Goal: Task Accomplishment & Management: Complete application form

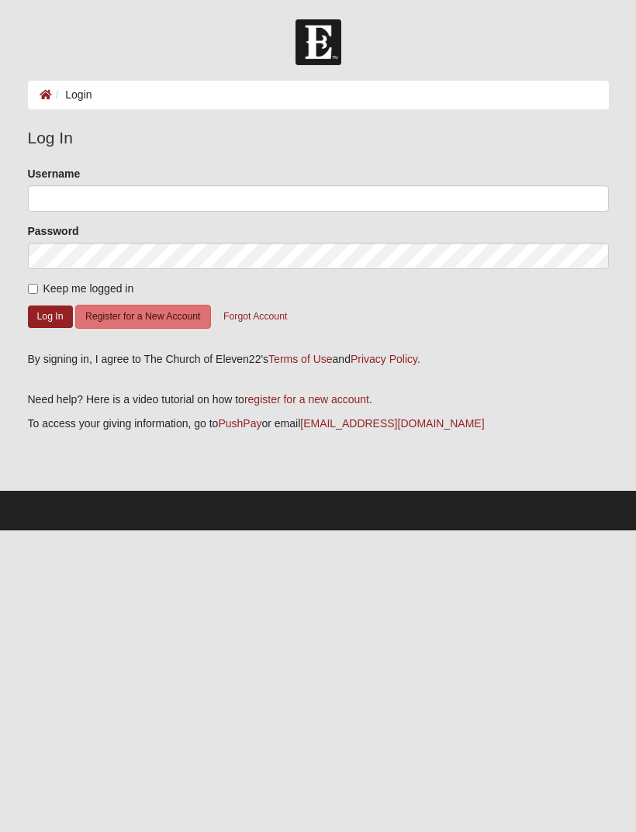
click at [38, 284] on input "Keep me logged in" at bounding box center [33, 289] width 10 height 10
checkbox input "true"
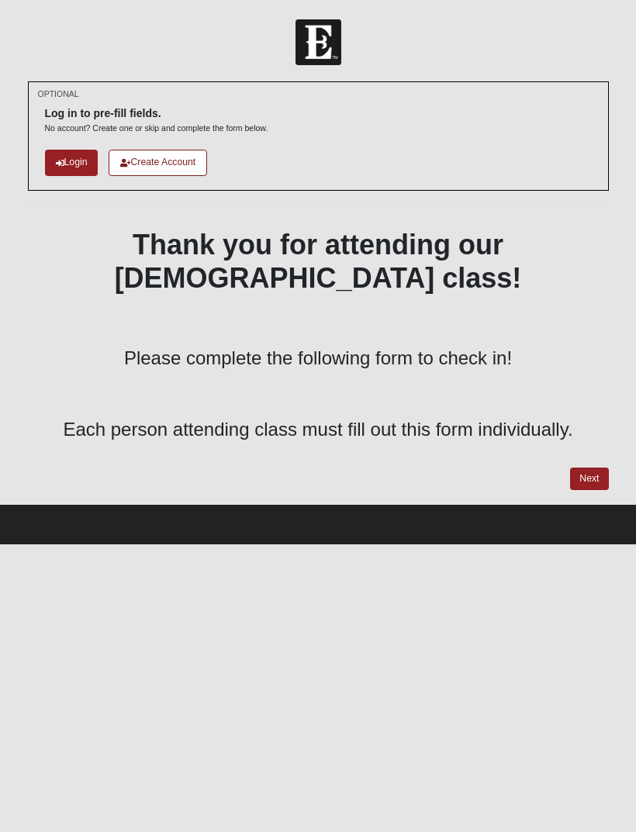
click at [586, 467] on link "Next" at bounding box center [589, 478] width 38 height 22
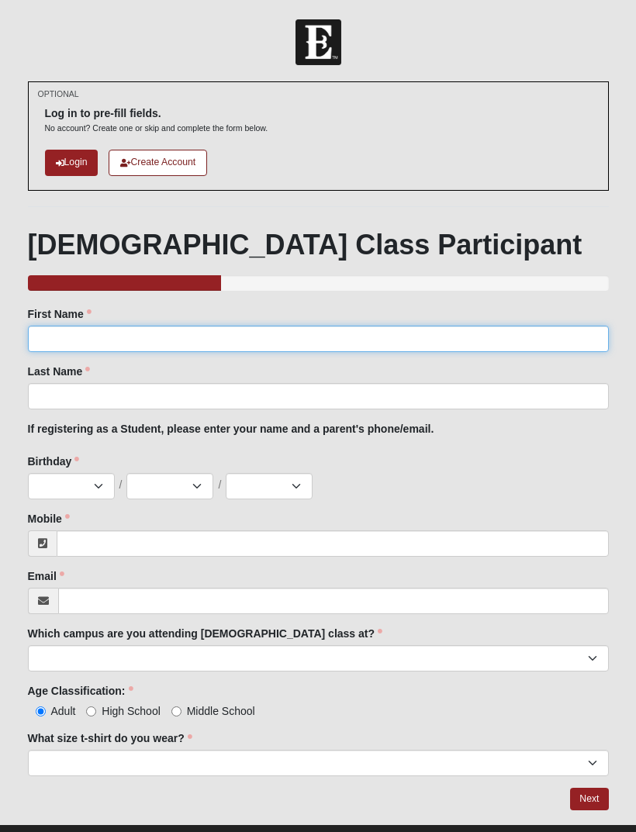
click at [91, 332] on input "First Name" at bounding box center [318, 339] width 580 height 26
type input "Katrina"
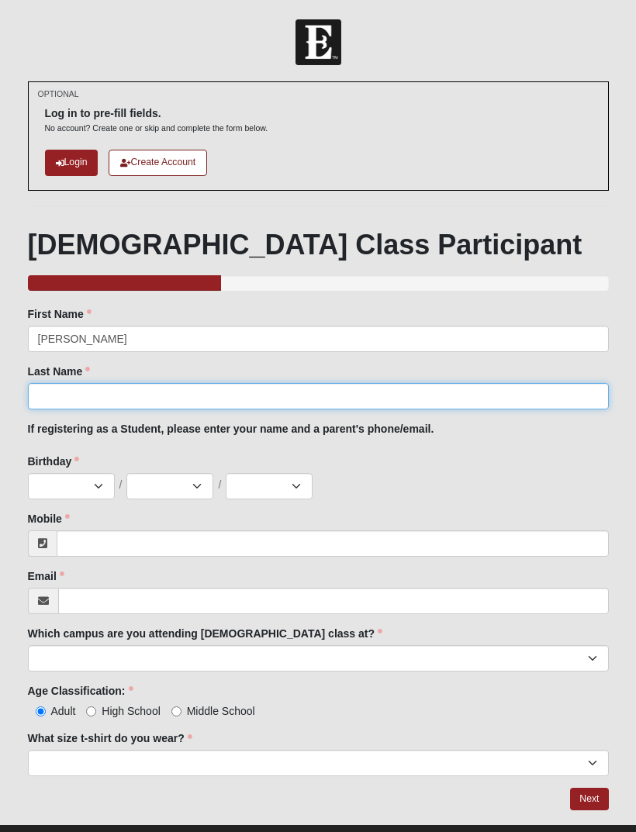
click at [137, 396] on input "Last Name" at bounding box center [318, 396] width 580 height 26
type input "Bolter"
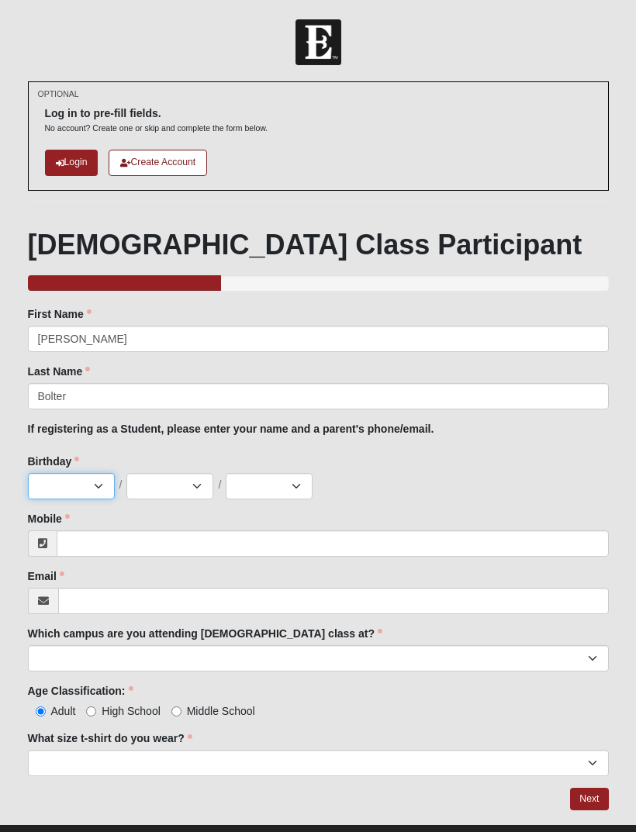
click at [81, 489] on select "Jan Feb Mar Apr May Jun Jul Aug Sep Oct Nov Dec" at bounding box center [71, 486] width 87 height 26
select select "9"
click at [186, 478] on select "1 2 3 4 5 6 7 8 9 10 11 12 13 14 15 16 17 18 19 20 21 22 23 24 25 26 27 28 29 3…" at bounding box center [169, 486] width 87 height 26
select select "25"
click at [279, 484] on select "2025 2024 2023 2022 2021 2020 2019 2018 2017 2016 2015 2014 2013 2012 2011 2010…" at bounding box center [269, 486] width 87 height 26
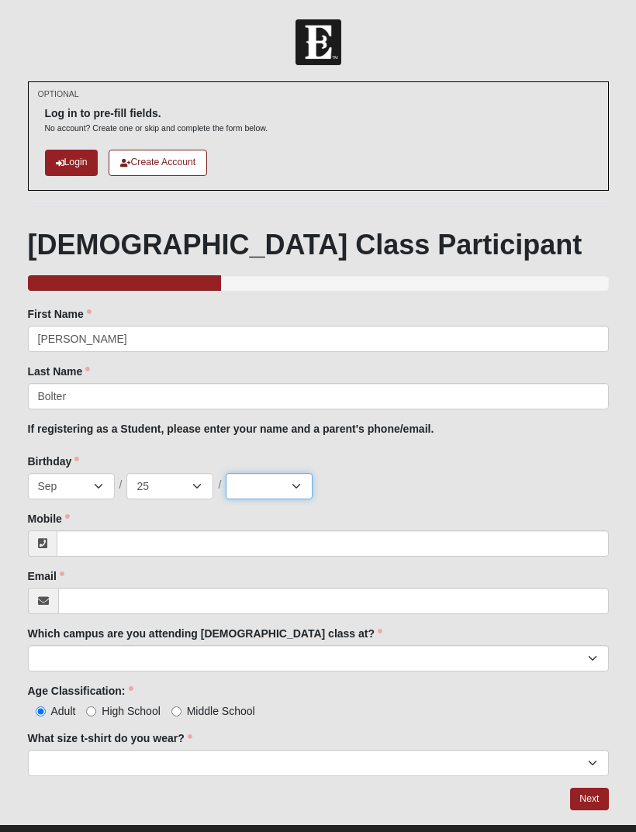
click at [281, 474] on select "2025 2024 2023 2022 2021 2020 2019 2018 2017 2016 2015 2014 2013 2012 2011 2010…" at bounding box center [269, 486] width 87 height 26
select select "2005"
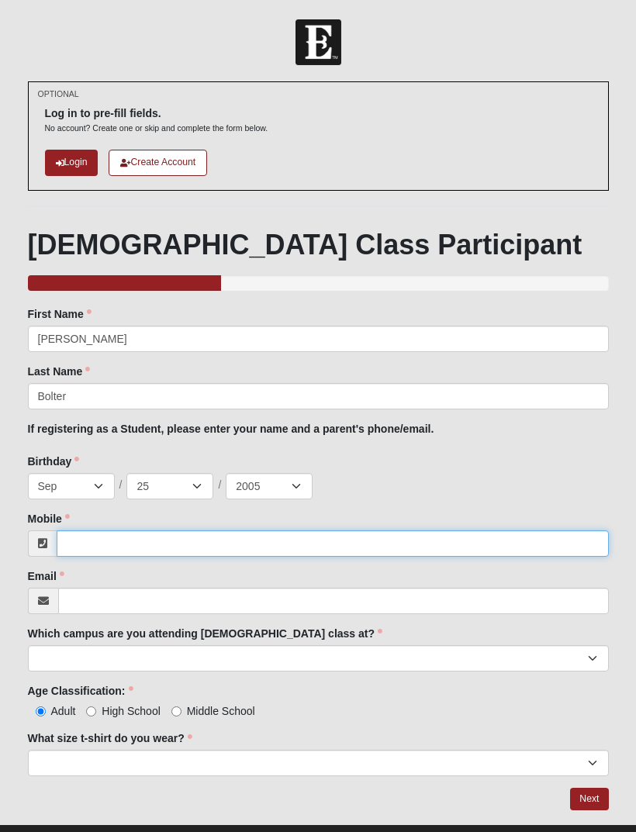
click at [145, 533] on input "Mobile" at bounding box center [333, 543] width 552 height 26
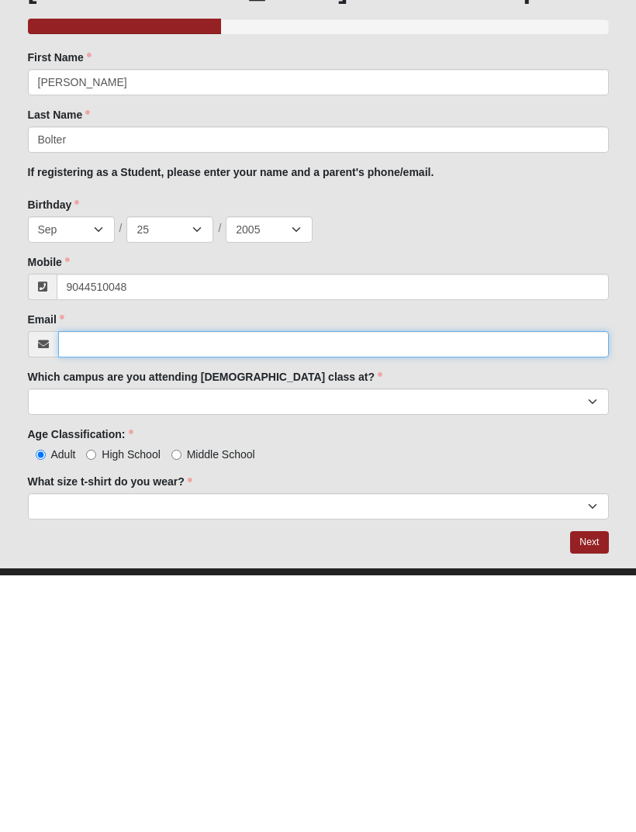
click at [180, 587] on input "Email" at bounding box center [333, 600] width 550 height 26
type input "(904) 451-0048"
type input "katrinabolter25@gmail.com"
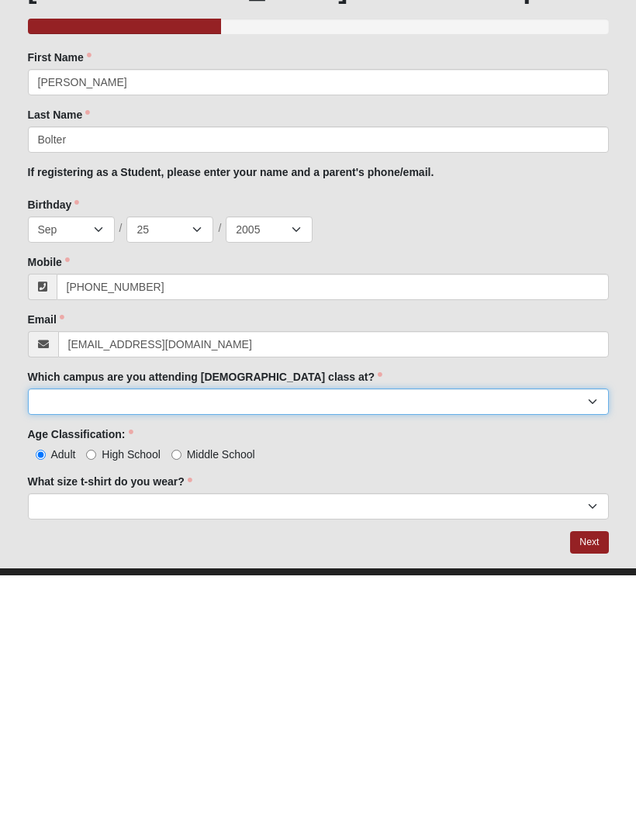
click at [181, 645] on select "Arlington Baymeadows Eleven22 Online Fleming Island Jesup Mandarin North Jax Or…" at bounding box center [318, 658] width 580 height 26
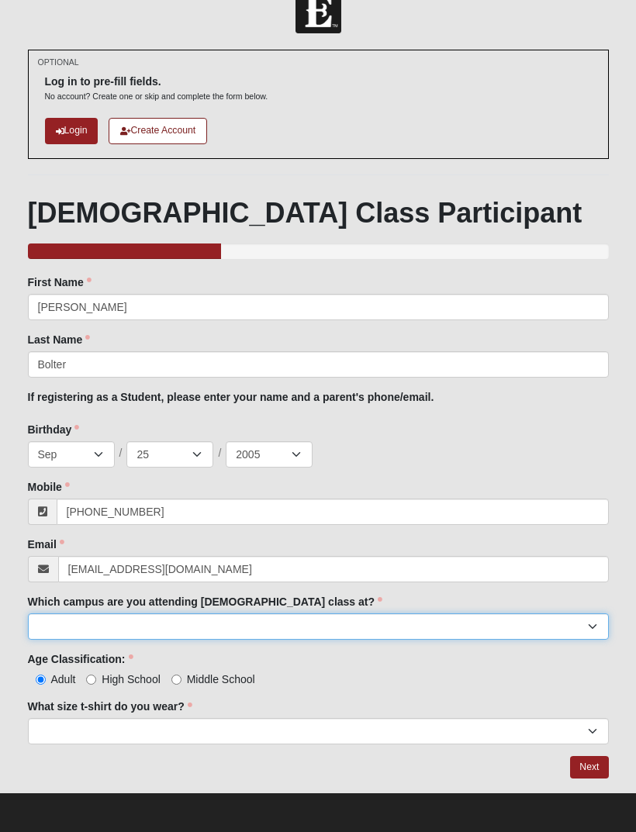
select select "11"
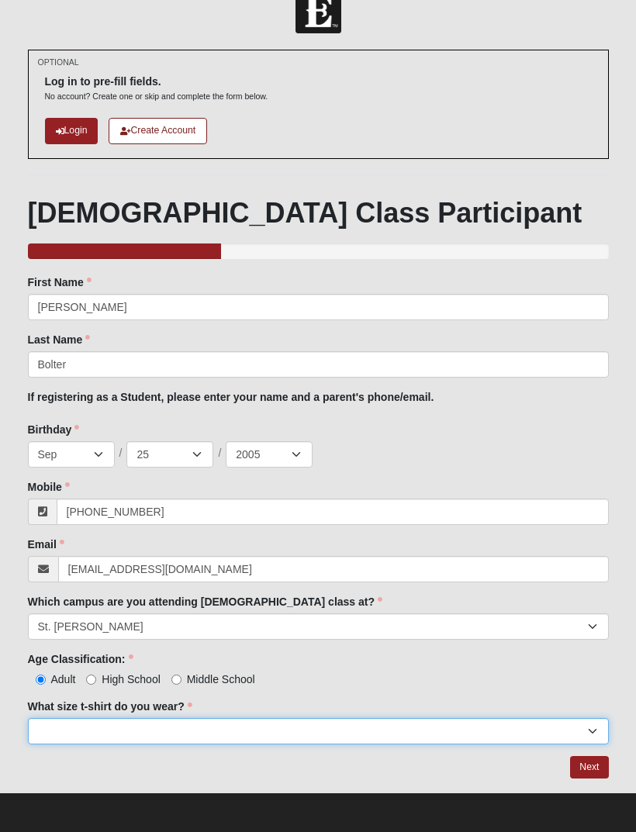
click at [185, 730] on select "Small Medium Large XL 2XL 3XL" at bounding box center [318, 731] width 580 height 26
select select "Medium"
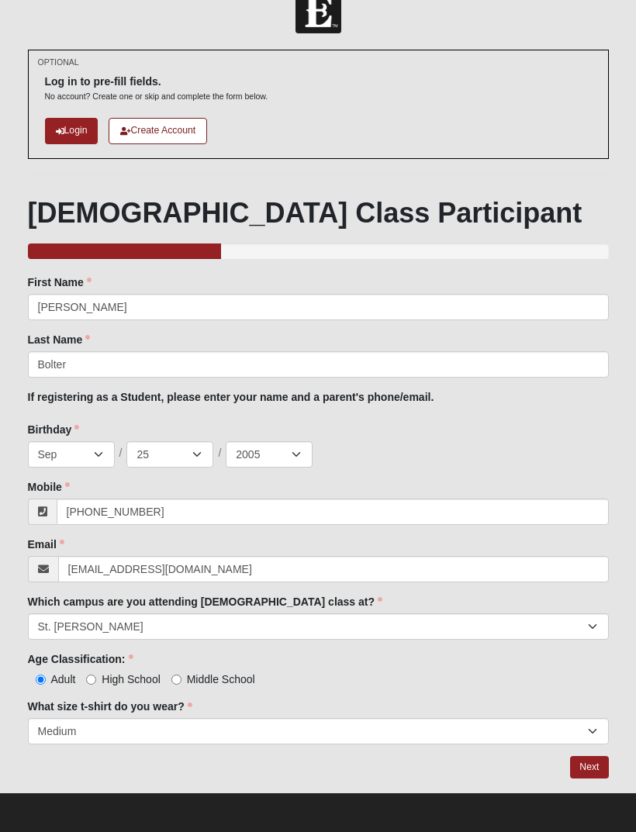
click at [582, 764] on link "Next" at bounding box center [589, 767] width 38 height 22
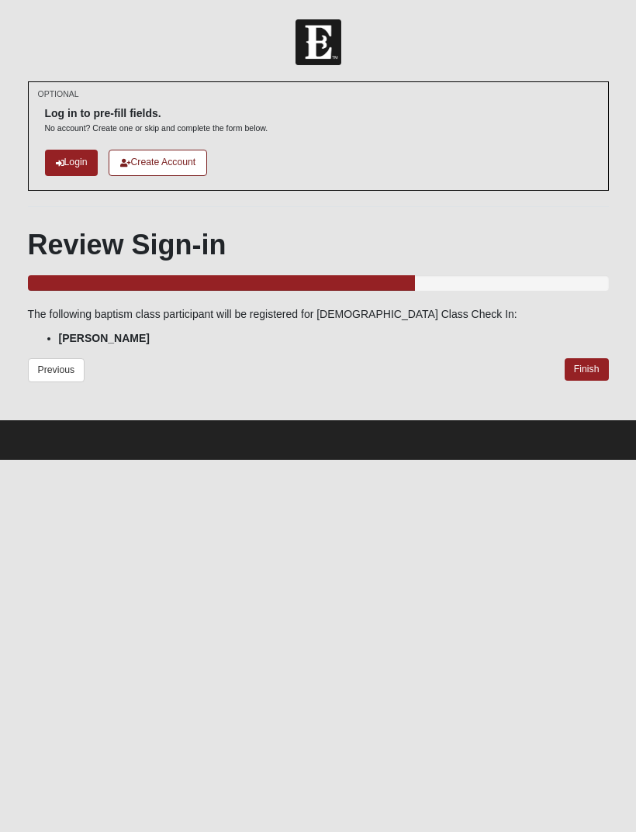
click at [584, 360] on link "Finish" at bounding box center [586, 369] width 44 height 22
